Goal: Information Seeking & Learning: Learn about a topic

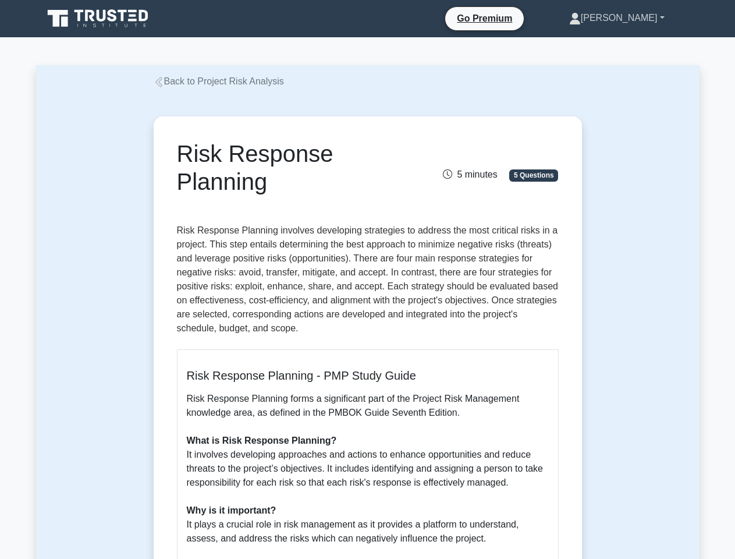
click at [636, 18] on link "[PERSON_NAME]" at bounding box center [616, 17] width 151 height 23
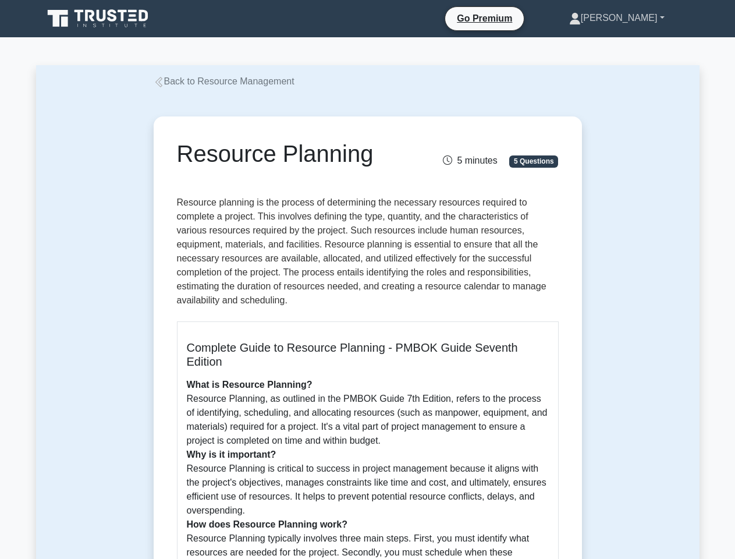
click at [636, 18] on link "[PERSON_NAME]" at bounding box center [616, 17] width 151 height 23
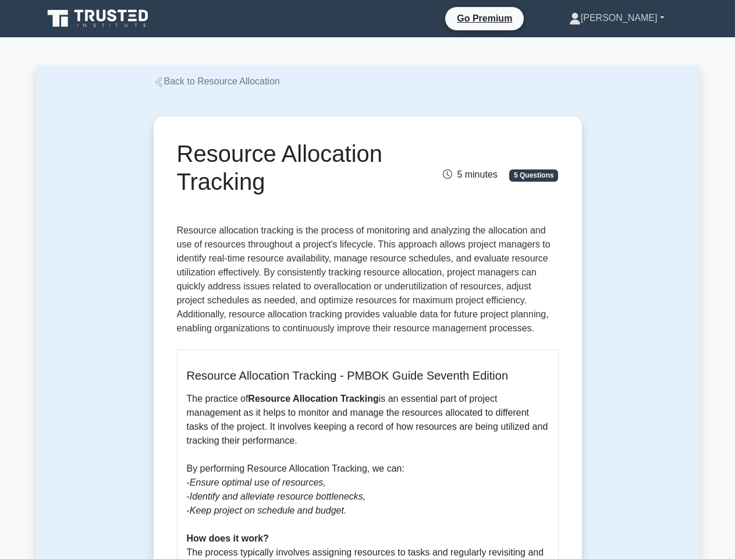
click at [636, 18] on link "[PERSON_NAME]" at bounding box center [616, 17] width 151 height 23
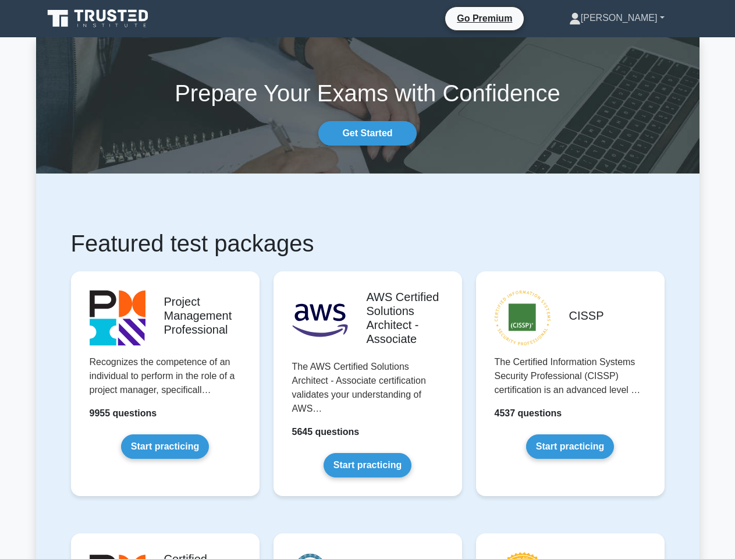
click at [636, 18] on link "[PERSON_NAME]" at bounding box center [616, 17] width 151 height 23
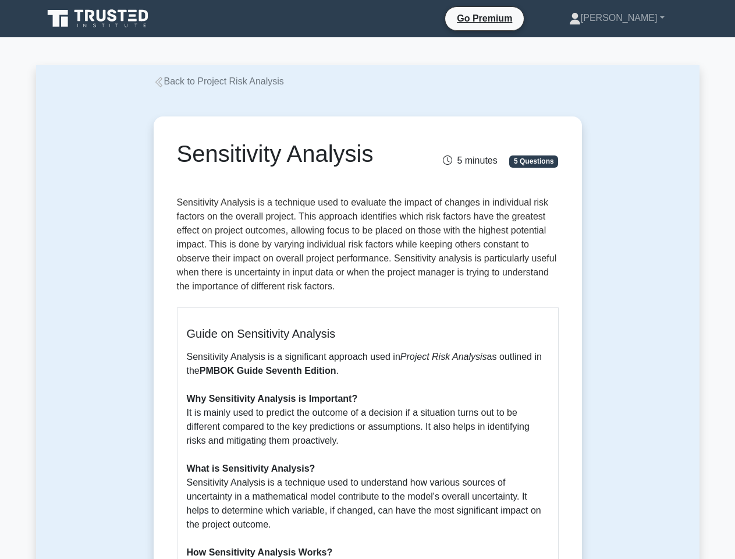
click at [636, 18] on link "Daniela" at bounding box center [616, 17] width 151 height 23
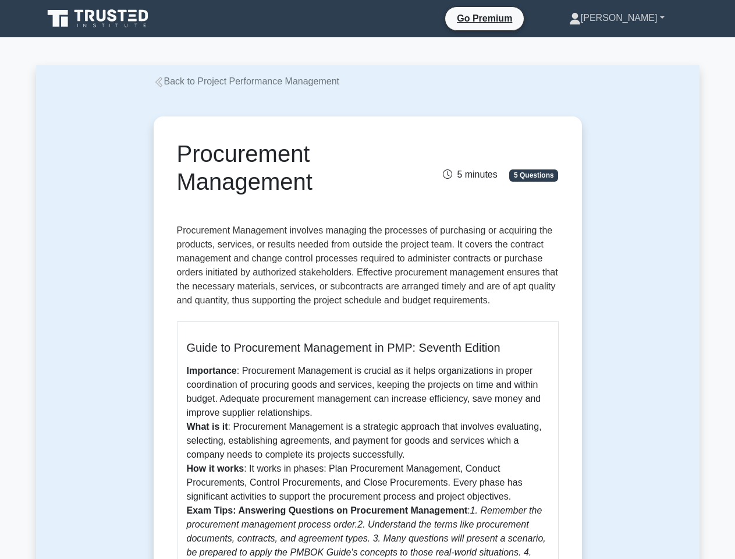
click at [636, 18] on link "Daniela" at bounding box center [616, 17] width 151 height 23
